Goal: Information Seeking & Learning: Understand process/instructions

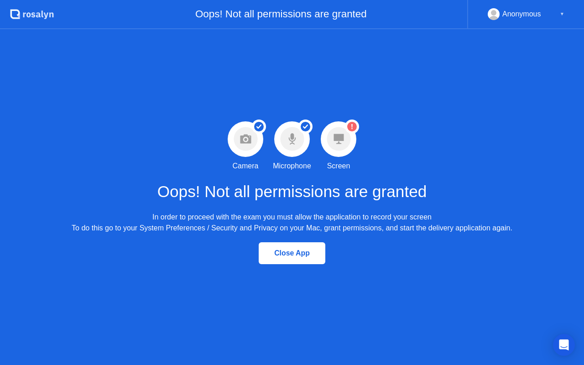
click at [557, 14] on div "Anonymous ▼" at bounding box center [525, 14] width 77 height 12
drag, startPoint x: 565, startPoint y: 17, endPoint x: 560, endPoint y: 15, distance: 5.1
click at [560, 16] on div "Anonymous ▼" at bounding box center [525, 14] width 117 height 29
click at [561, 16] on div "▼" at bounding box center [561, 14] width 5 height 12
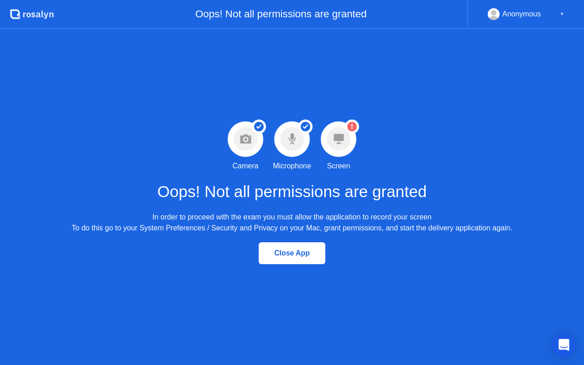
click at [564, 343] on icon "Open Intercom Messenger" at bounding box center [563, 345] width 10 height 12
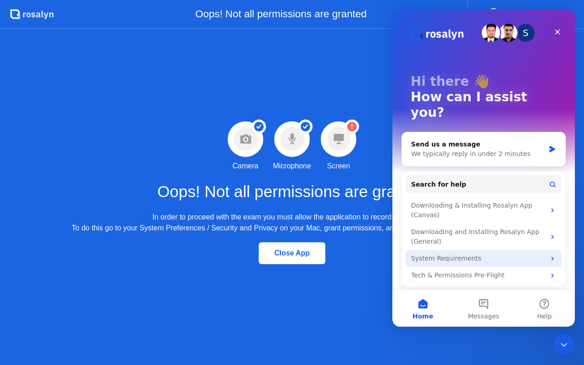
click at [461, 254] on div "System Requirements" at bounding box center [478, 259] width 134 height 10
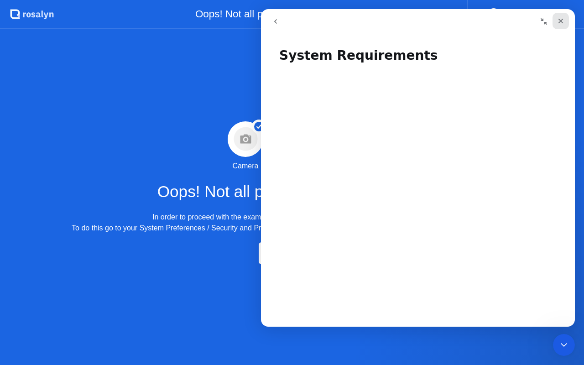
click at [560, 16] on div "Close" at bounding box center [560, 21] width 16 height 16
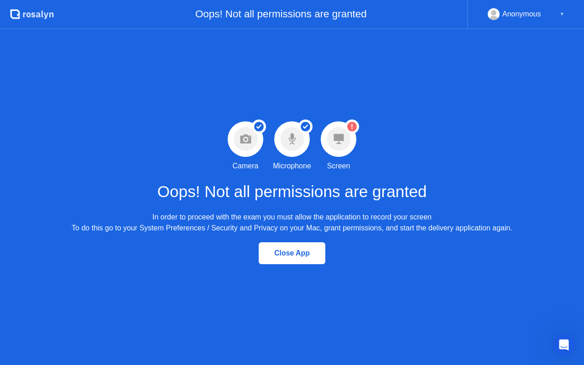
click at [333, 136] on icon at bounding box center [338, 139] width 10 height 10
click at [290, 257] on div "Close App" at bounding box center [291, 253] width 61 height 8
